Goal: Information Seeking & Learning: Learn about a topic

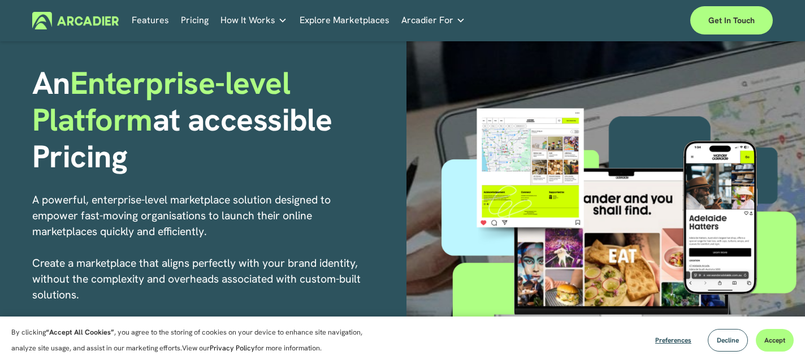
scroll to position [73, 0]
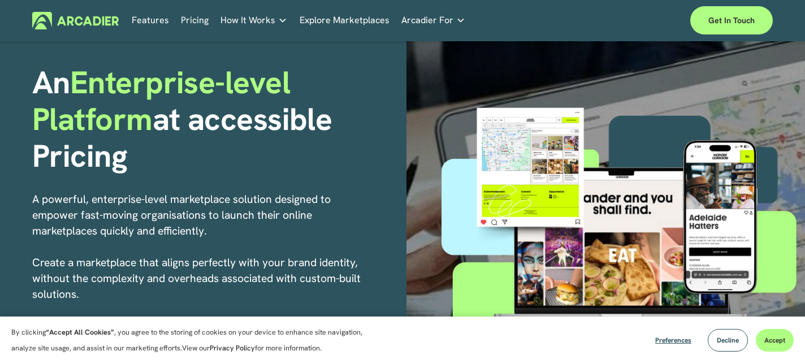
click at [159, 27] on link "Features" at bounding box center [150, 21] width 37 height 18
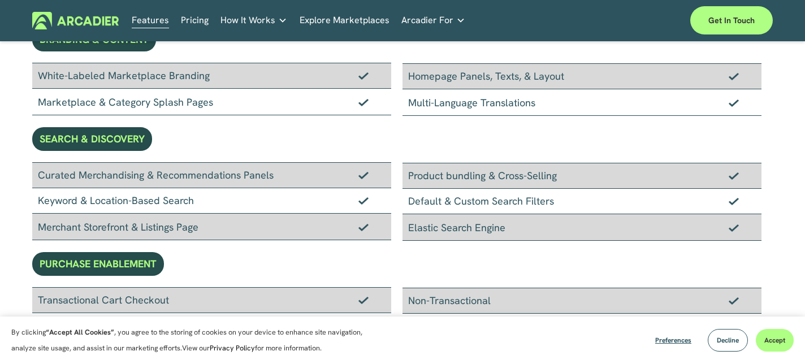
scroll to position [126, 0]
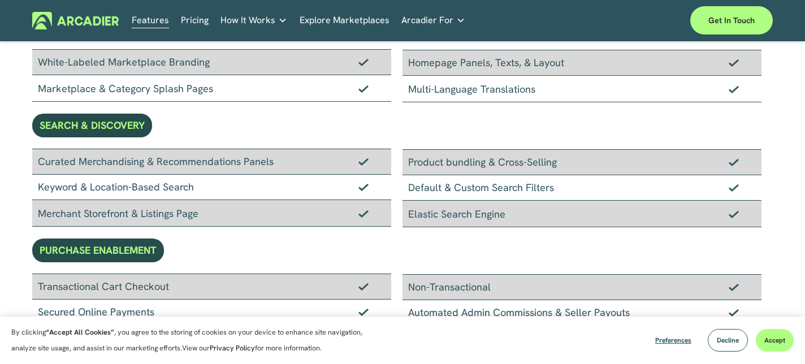
click at [0, 0] on p "Read about game-changing marketplace solutions." at bounding box center [0, 0] width 0 height 0
